Goal: Transaction & Acquisition: Obtain resource

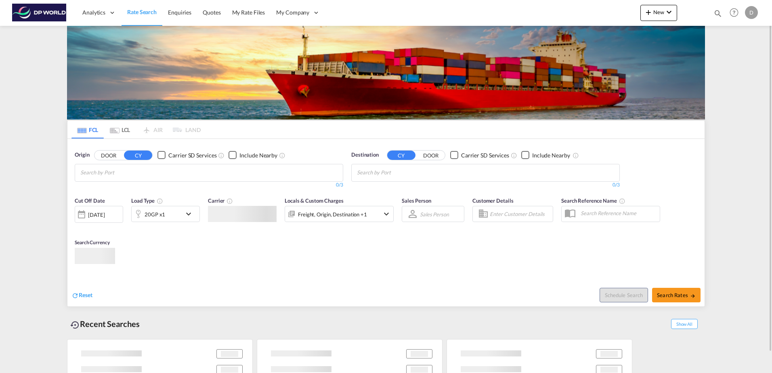
click at [190, 176] on md-chips at bounding box center [209, 172] width 268 height 17
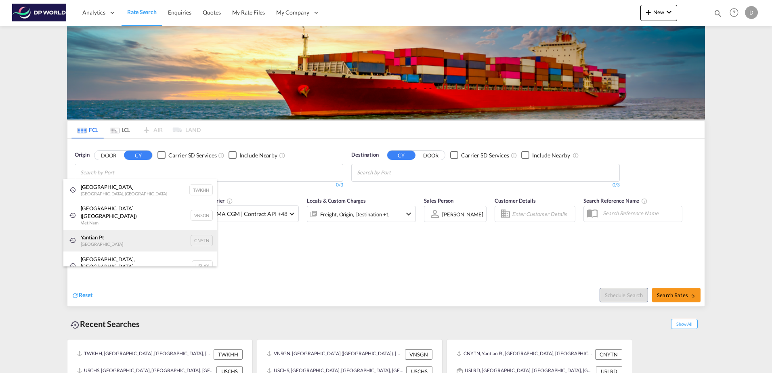
click at [167, 230] on div "Yantian Pt China CNYTN" at bounding box center [139, 241] width 153 height 22
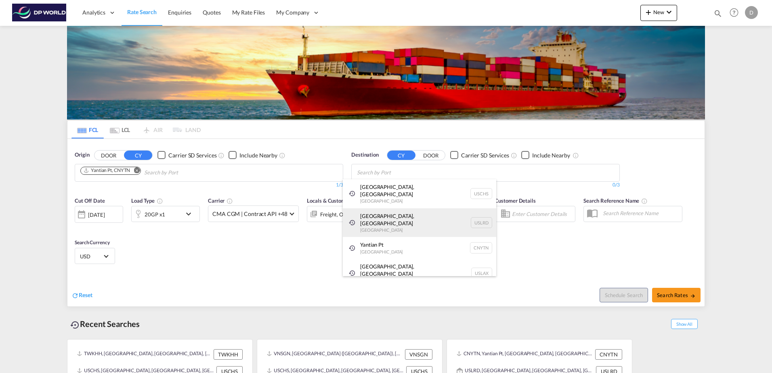
click at [426, 211] on div "[GEOGRAPHIC_DATA], [GEOGRAPHIC_DATA] [GEOGRAPHIC_DATA] USLRD" at bounding box center [419, 222] width 153 height 29
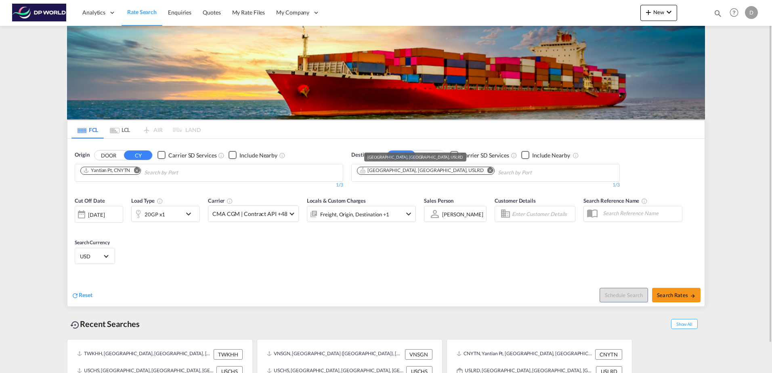
click at [400, 170] on div "[GEOGRAPHIC_DATA], [GEOGRAPHIC_DATA], USLRD" at bounding box center [422, 170] width 124 height 7
click at [169, 212] on div "20GP x1" at bounding box center [157, 214] width 50 height 16
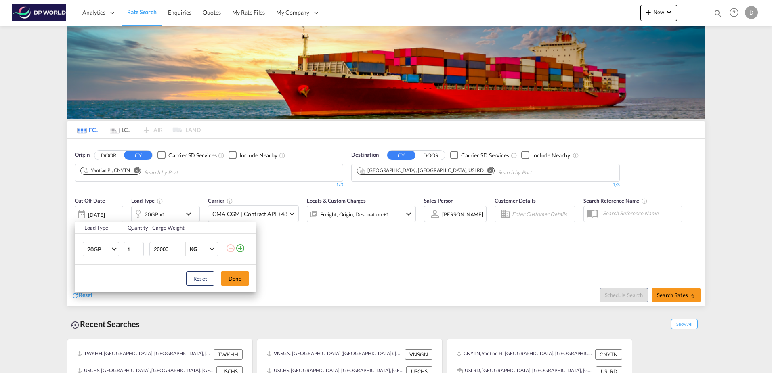
click at [315, 279] on div "Load Type Quantity Cargo Weight 20GP 20GP 40GP 40HC 45HC 20RE 40RE 40HR 20OT 40…" at bounding box center [386, 186] width 772 height 373
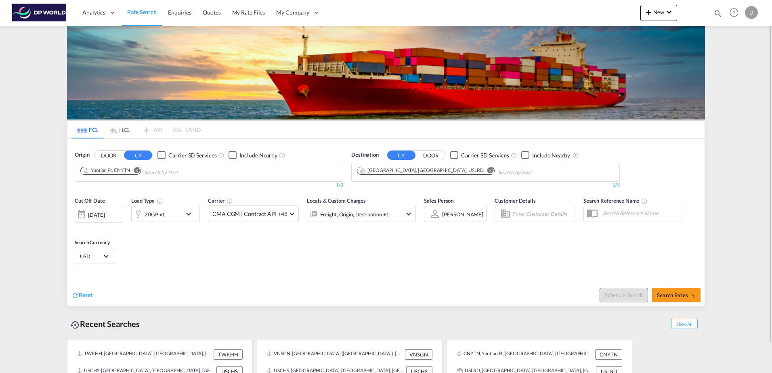
click at [109, 207] on div "[DATE]" at bounding box center [99, 214] width 48 height 17
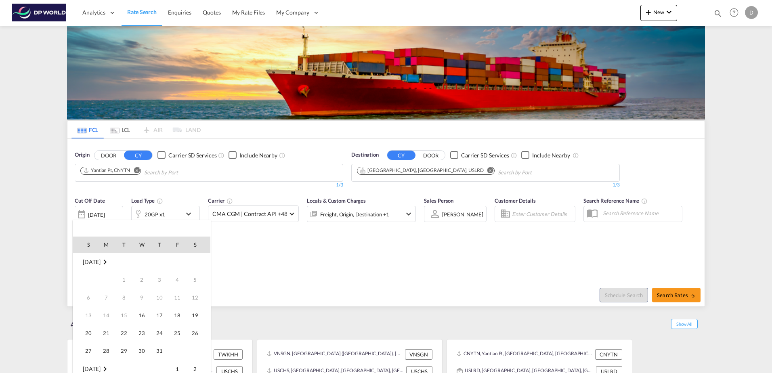
scroll to position [321, 0]
click at [103, 317] on span "20" at bounding box center [106, 315] width 16 height 16
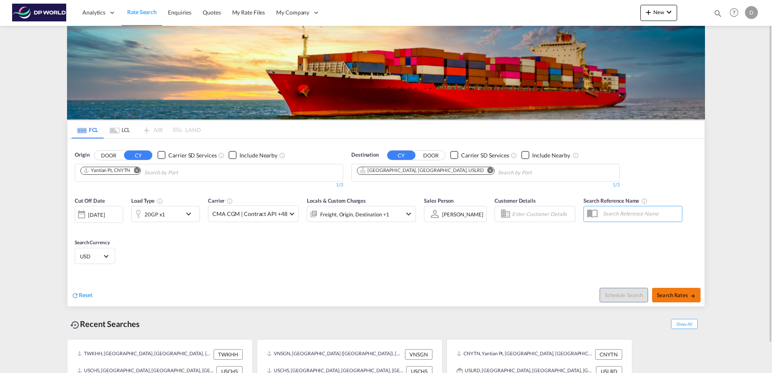
click at [667, 298] on button "Search Rates" at bounding box center [676, 295] width 48 height 15
type input "CNYTN to USLRD / [DATE]"
